Goal: Check status: Check status

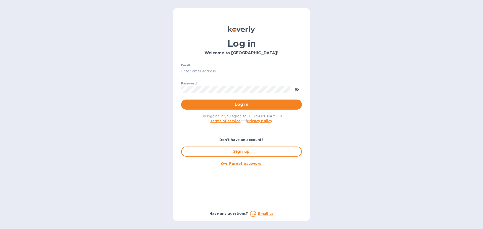
click at [195, 73] on input "Email" at bounding box center [241, 72] width 121 height 8
type input "ben@gkselections.com"
click at [181, 100] on button "Log in" at bounding box center [241, 105] width 121 height 10
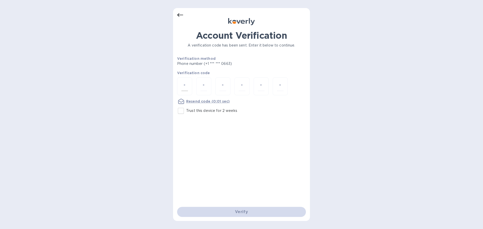
click at [181, 79] on div at bounding box center [184, 86] width 15 height 18
type input "4"
type input "9"
type input "1"
type input "5"
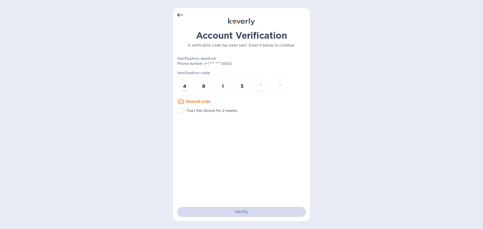
type input "4"
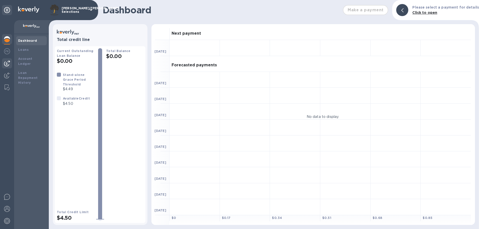
click at [3, 65] on div at bounding box center [7, 63] width 10 height 10
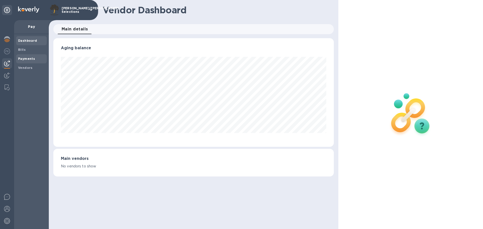
scroll to position [109, 280]
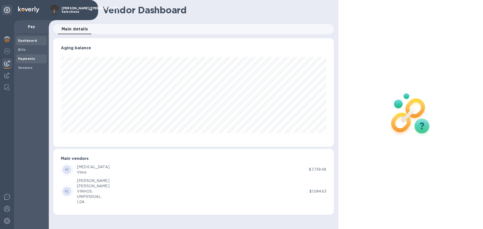
click at [19, 57] on b "Payments" at bounding box center [26, 59] width 17 height 4
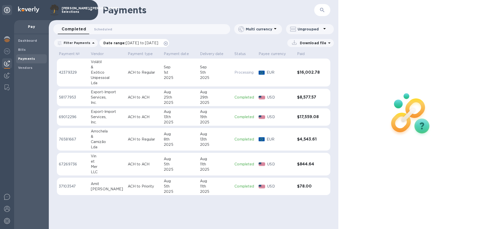
click at [168, 43] on icon at bounding box center [166, 43] width 4 height 4
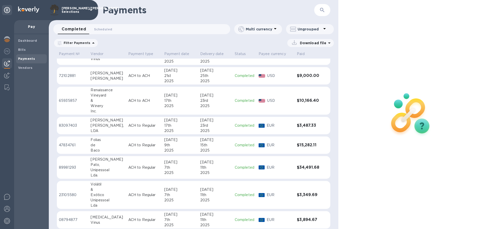
scroll to position [212, 0]
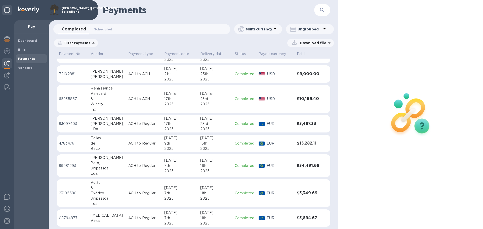
click at [287, 164] on p "EUR" at bounding box center [280, 165] width 26 height 5
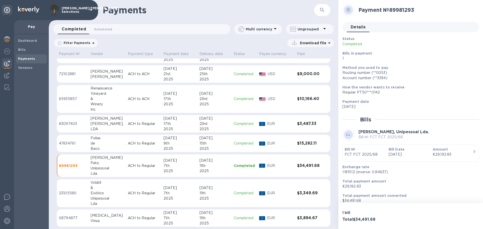
click at [128, 141] on p "ACH to Regular" at bounding box center [144, 143] width 32 height 5
click at [108, 196] on div "Unipessoal" at bounding box center [107, 198] width 33 height 5
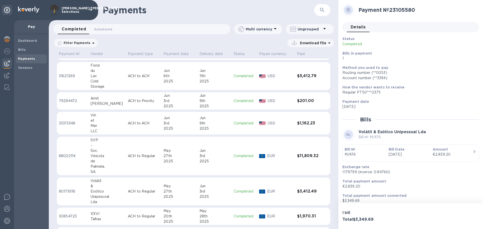
scroll to position [625, 0]
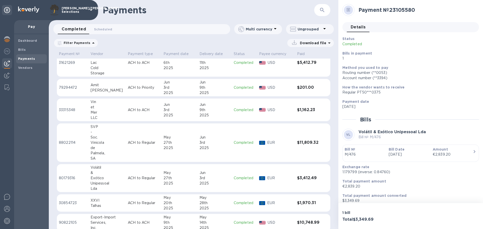
click at [185, 178] on div "27th" at bounding box center [179, 178] width 32 height 5
click at [189, 149] on div "2025" at bounding box center [179, 147] width 32 height 5
